Goal: Task Accomplishment & Management: Use online tool/utility

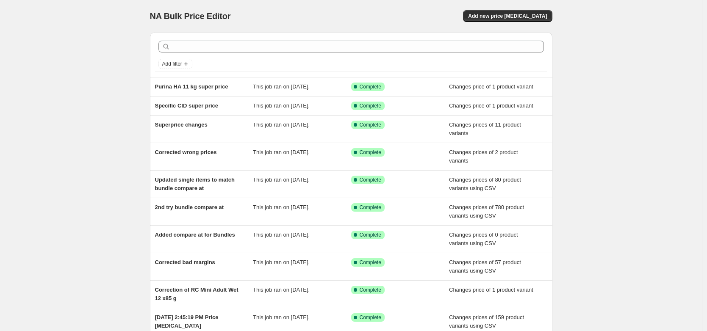
drag, startPoint x: 631, startPoint y: 70, endPoint x: 598, endPoint y: 69, distance: 33.1
click at [599, 68] on div "NA Bulk Price Editor. This page is ready NA Bulk Price Editor Add new price [ME…" at bounding box center [351, 209] width 702 height 419
click at [604, 77] on div "NA Bulk Price Editor. This page is ready NA Bulk Price Editor Add new price [ME…" at bounding box center [351, 209] width 702 height 419
click at [618, 56] on div "NA Bulk Price Editor. This page is ready NA Bulk Price Editor Add new price [ME…" at bounding box center [351, 209] width 702 height 419
click at [635, 45] on div "NA Bulk Price Editor. This page is ready NA Bulk Price Editor Add new price [ME…" at bounding box center [351, 209] width 702 height 419
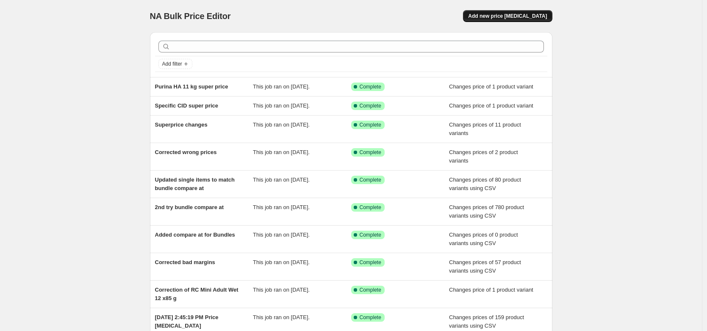
click at [529, 11] on button "Add new price [MEDICAL_DATA]" at bounding box center [507, 16] width 89 height 12
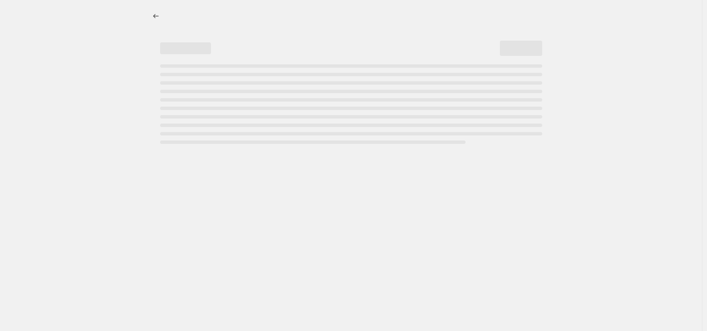
select select "percentage"
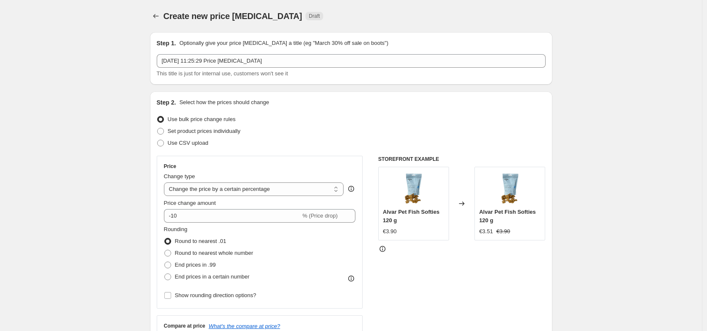
drag, startPoint x: 83, startPoint y: 112, endPoint x: 91, endPoint y: 112, distance: 7.6
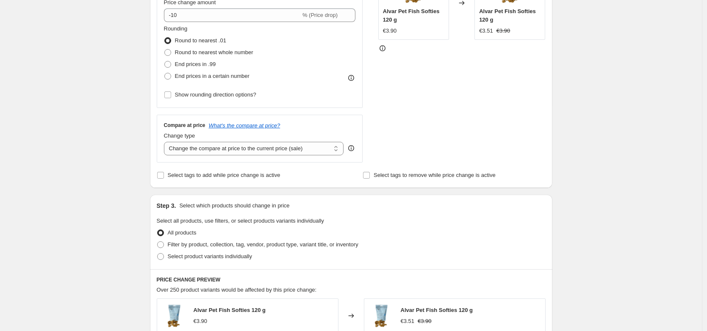
scroll to position [288, 0]
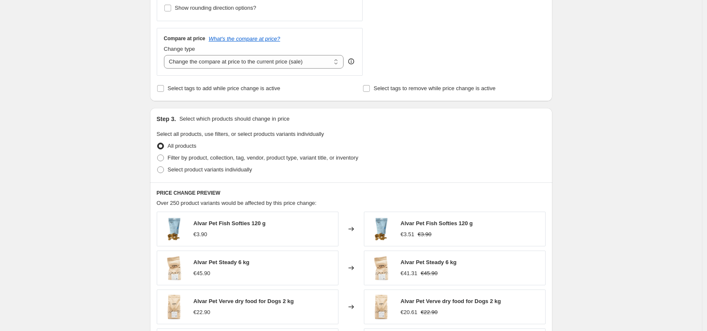
click at [132, 193] on div "Create new price [MEDICAL_DATA]. This page is ready Create new price [MEDICAL_D…" at bounding box center [351, 159] width 702 height 894
click at [258, 83] on label "Select tags to add while price change is active" at bounding box center [219, 89] width 124 height 12
click at [164, 85] on input "Select tags to add while price change is active" at bounding box center [160, 88] width 7 height 7
checkbox input "true"
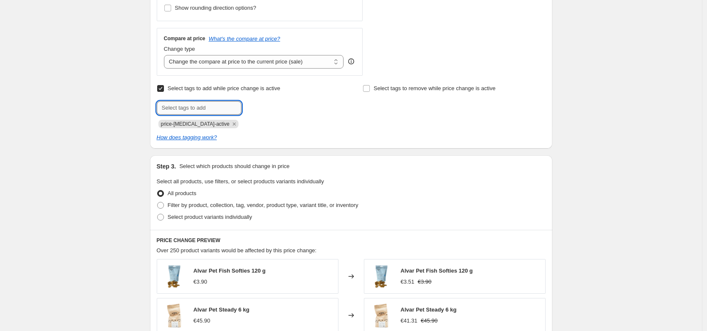
click at [179, 112] on input "text" at bounding box center [199, 108] width 85 height 14
click at [230, 122] on icon "Remove price-change-job-active" at bounding box center [234, 124] width 8 height 8
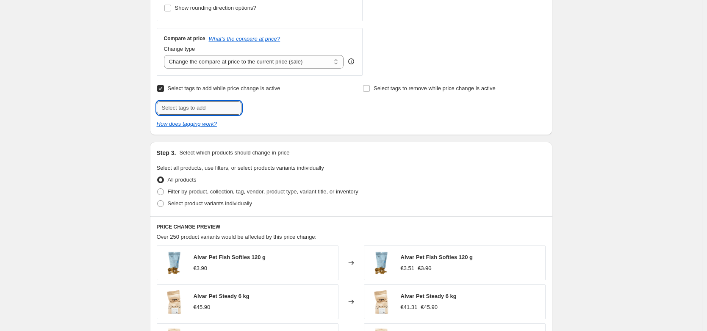
click at [216, 108] on input "text" at bounding box center [199, 108] width 85 height 14
click at [382, 89] on span "Select tags to remove while price change is active" at bounding box center [435, 88] width 122 height 6
click at [370, 89] on input "Select tags to remove while price change is active" at bounding box center [366, 88] width 7 height 7
click at [433, 89] on span "Select tags to remove while price change is active" at bounding box center [435, 88] width 122 height 6
click at [370, 89] on input "Select tags to remove while price change is active" at bounding box center [366, 88] width 7 height 7
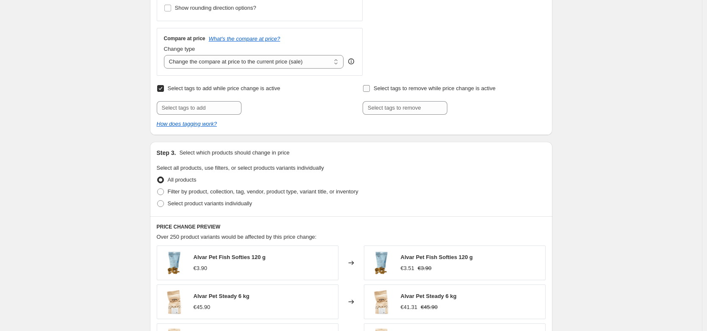
checkbox input "false"
click at [219, 104] on input "text" at bounding box center [199, 108] width 85 height 14
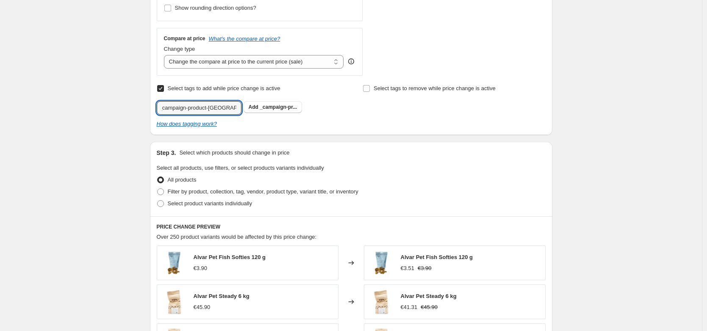
scroll to position [0, 0]
type input "_campaign-product-[GEOGRAPHIC_DATA]"
click at [653, 210] on div "Create new price [MEDICAL_DATA]. This page is ready Create new price [MEDICAL_D…" at bounding box center [351, 176] width 702 height 928
